Goal: Navigation & Orientation: Find specific page/section

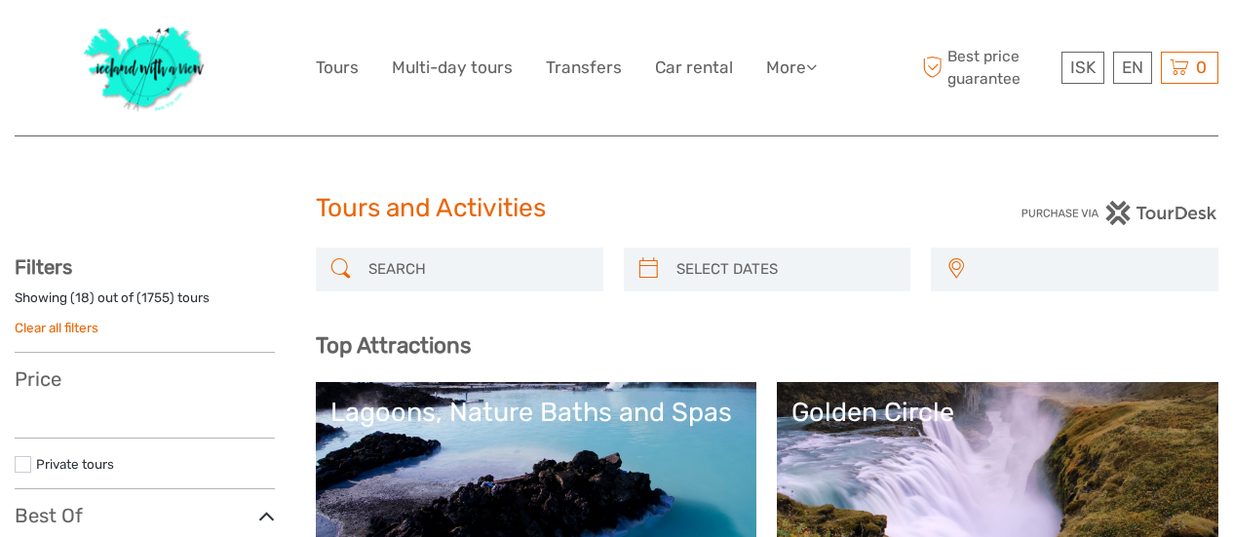
select select
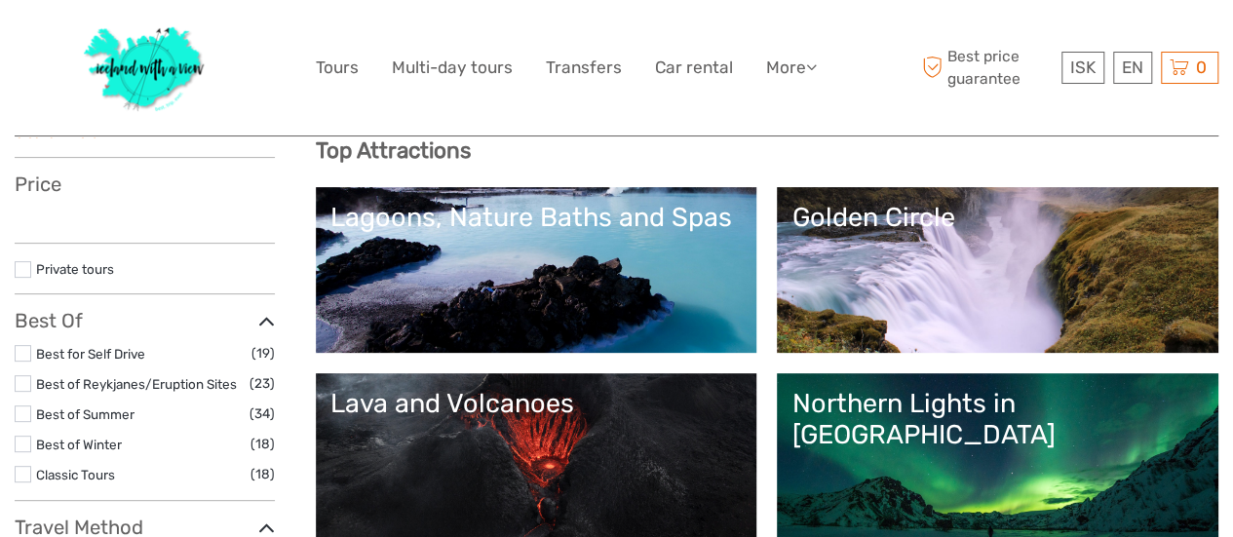
select select
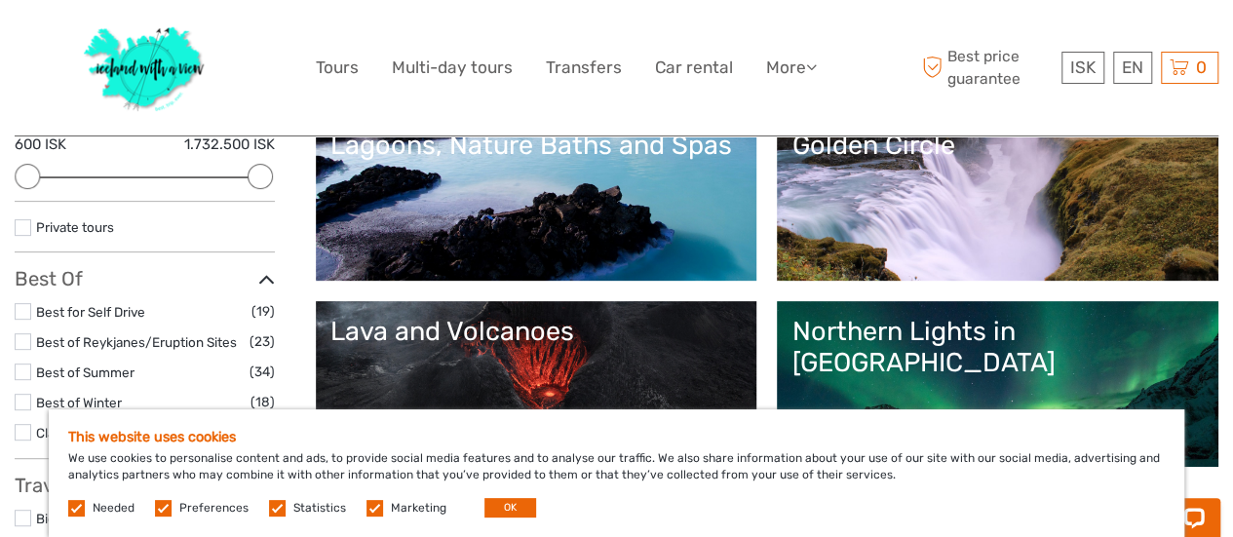
scroll to position [390, 0]
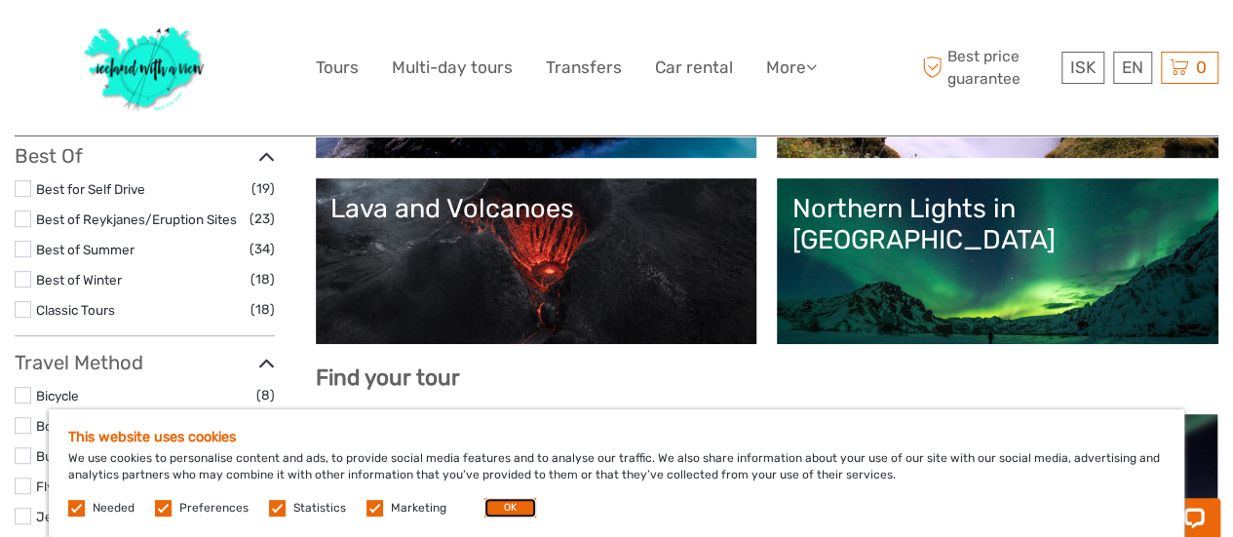
click at [505, 515] on button "OK" at bounding box center [511, 507] width 52 height 19
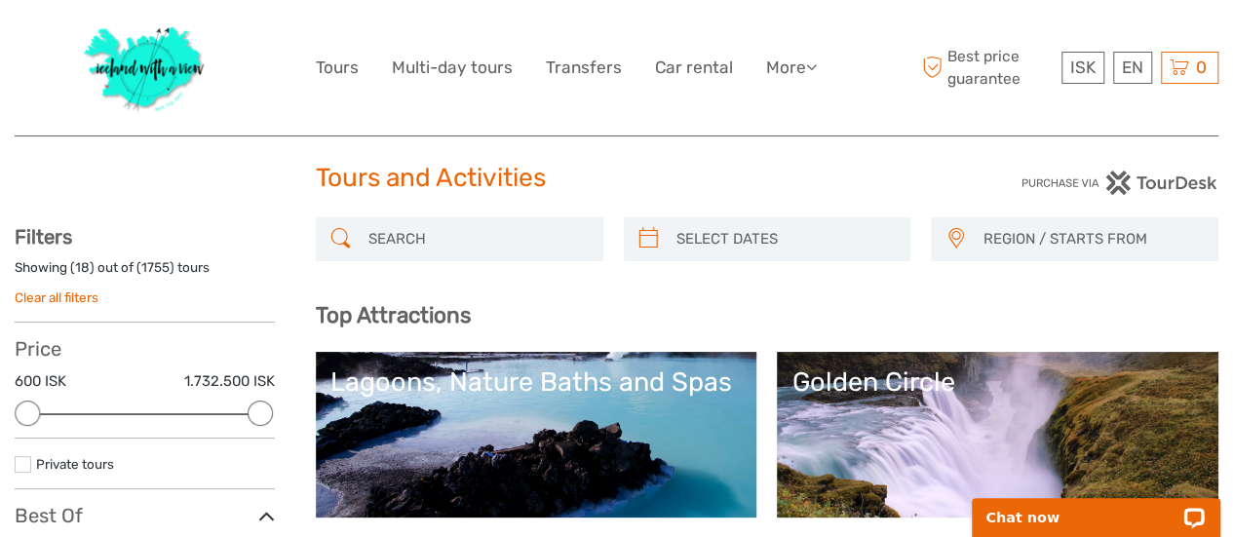
scroll to position [0, 0]
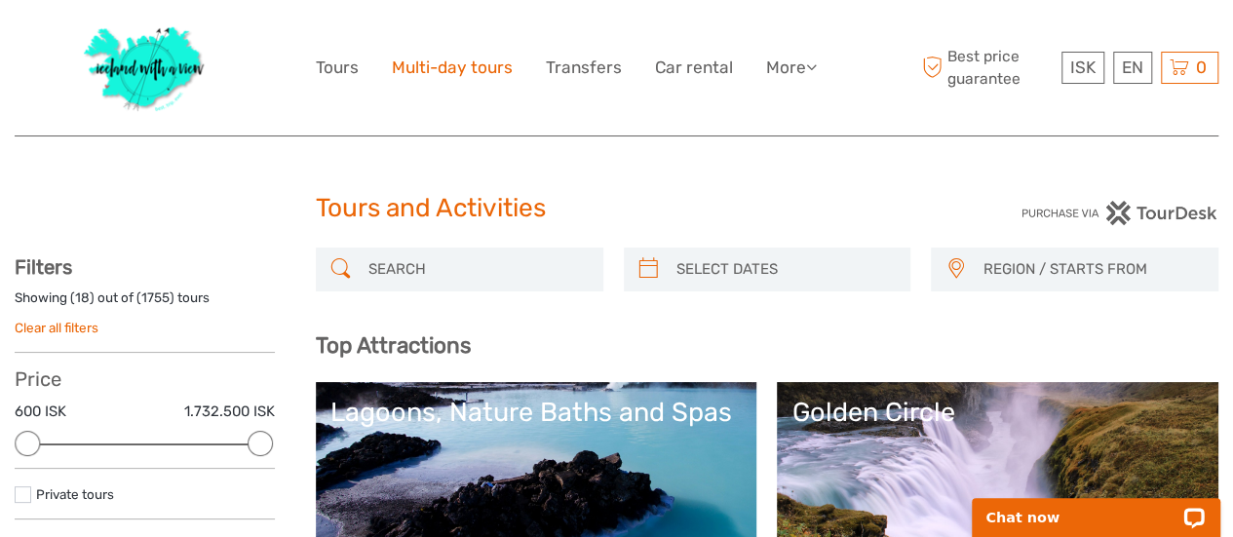
click at [463, 61] on link "Multi-day tours" at bounding box center [452, 68] width 121 height 28
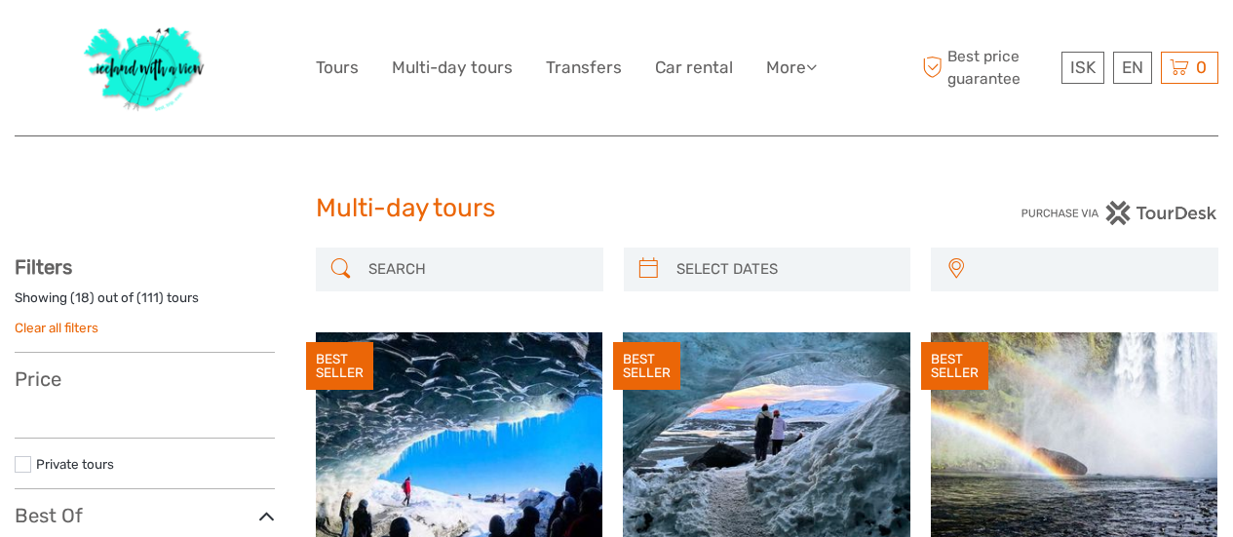
select select
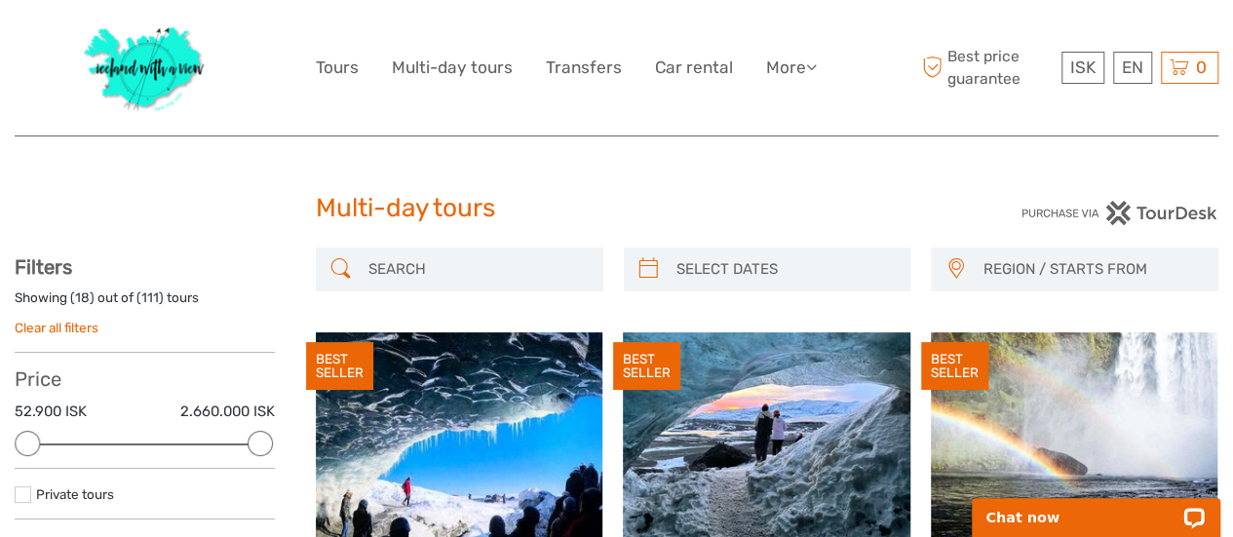
click at [159, 71] on img at bounding box center [145, 68] width 142 height 106
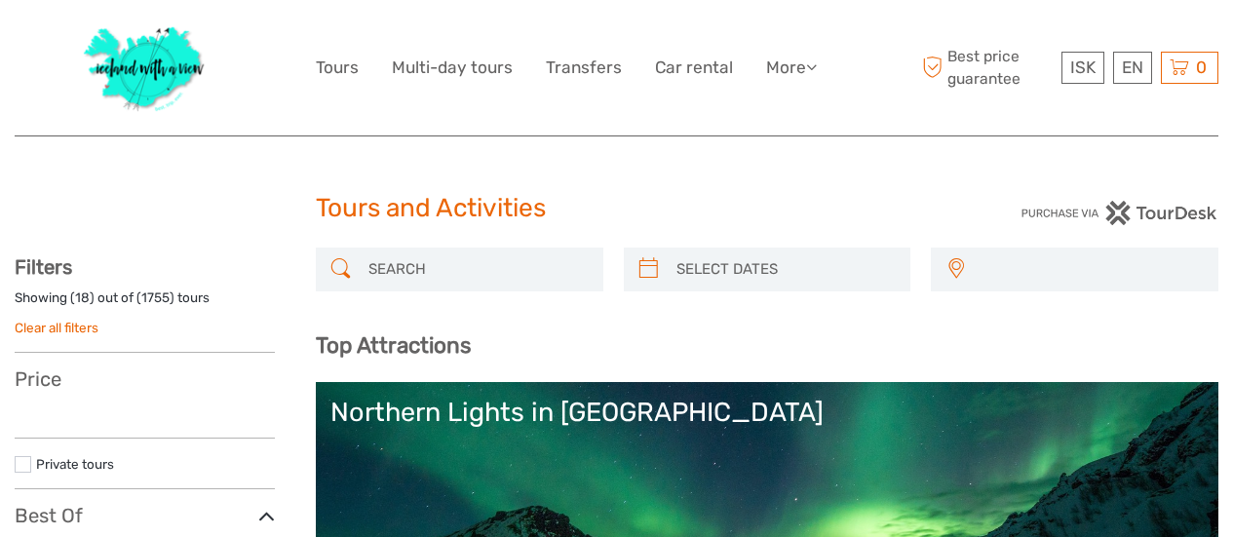
select select
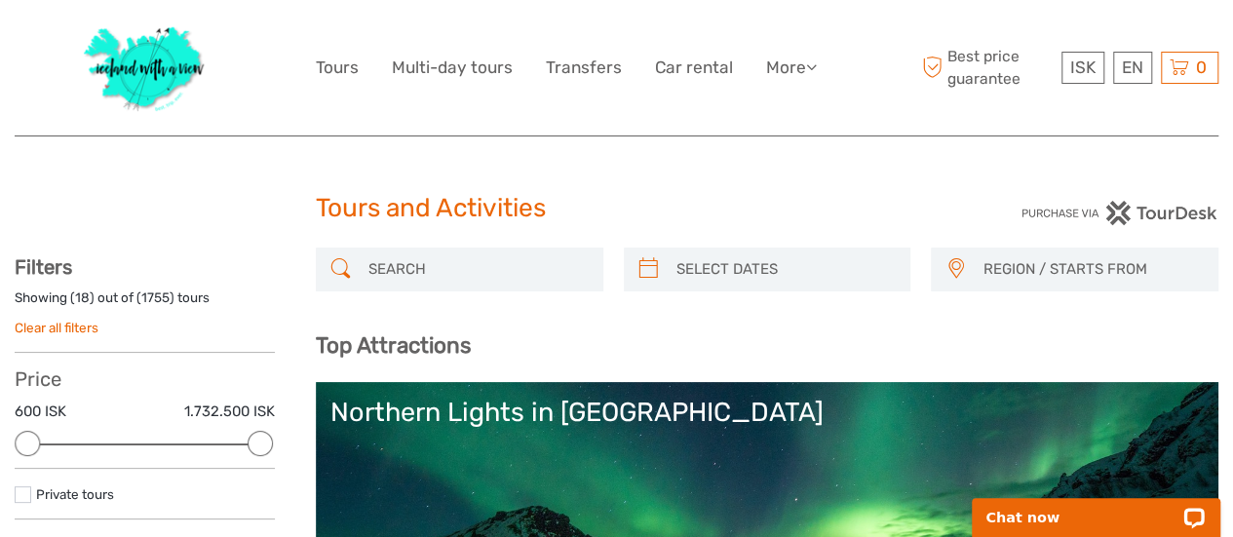
click at [136, 59] on img at bounding box center [145, 68] width 142 height 106
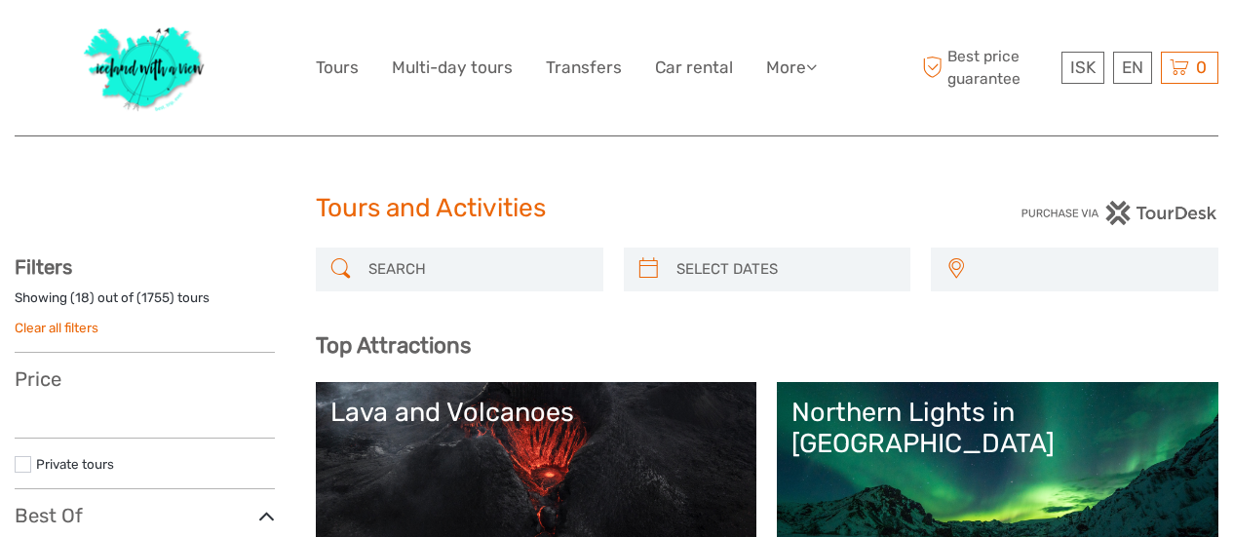
select select
